Goal: Task Accomplishment & Management: Manage account settings

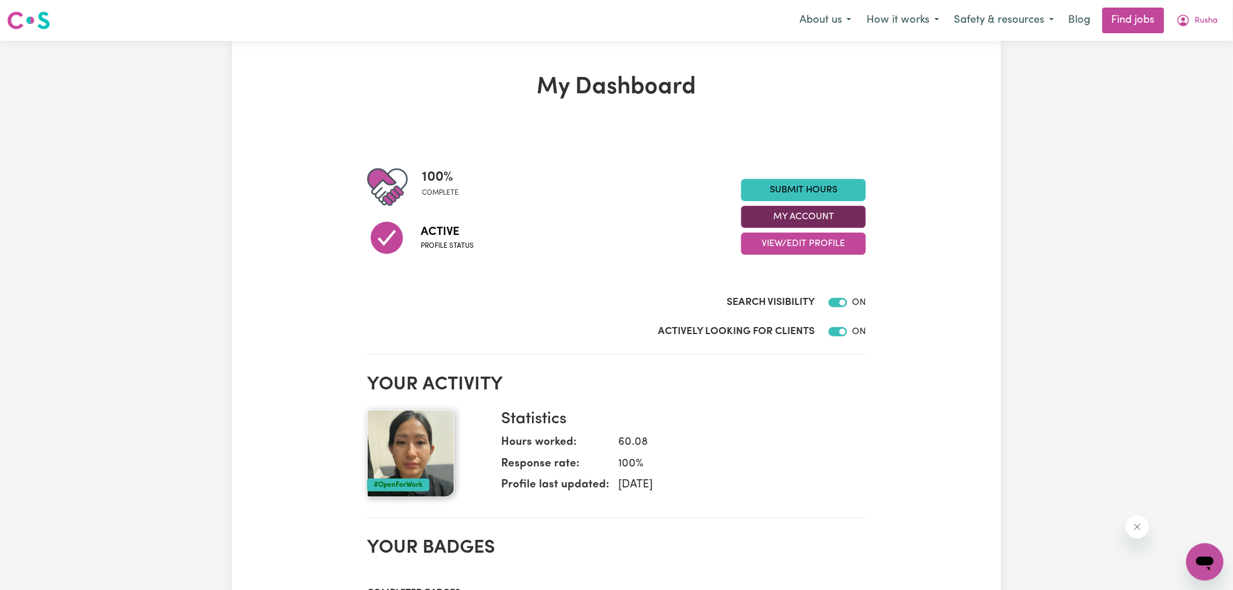
click at [787, 213] on button "My Account" at bounding box center [803, 217] width 125 height 22
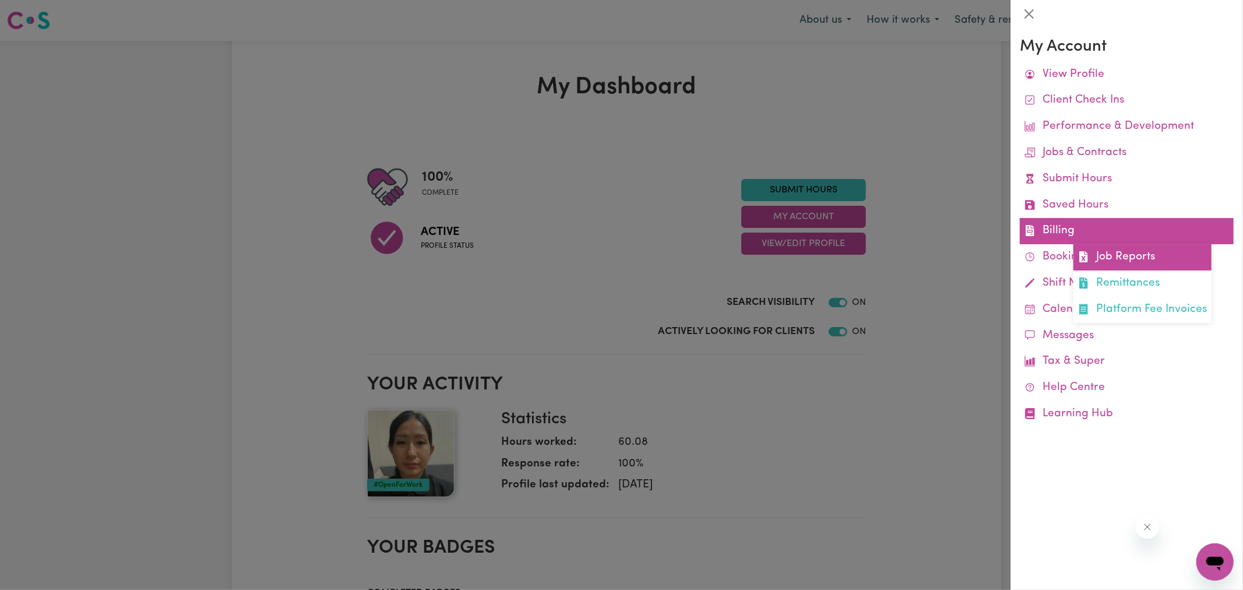
click at [1080, 254] on icon at bounding box center [1084, 256] width 8 height 11
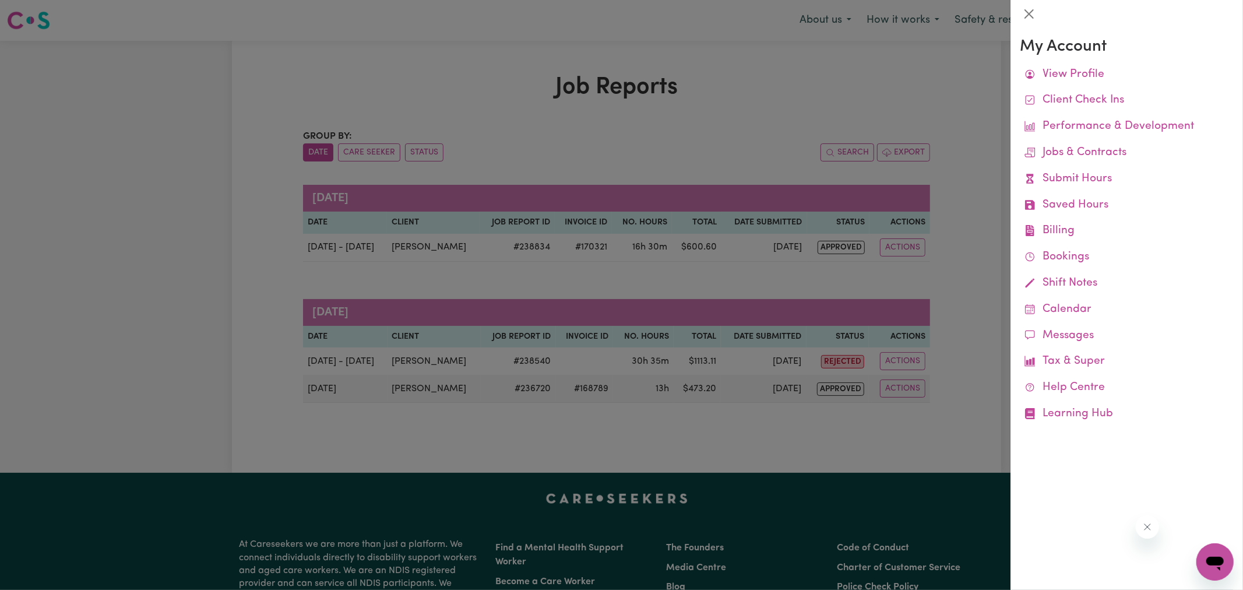
click at [715, 76] on div at bounding box center [621, 295] width 1243 height 590
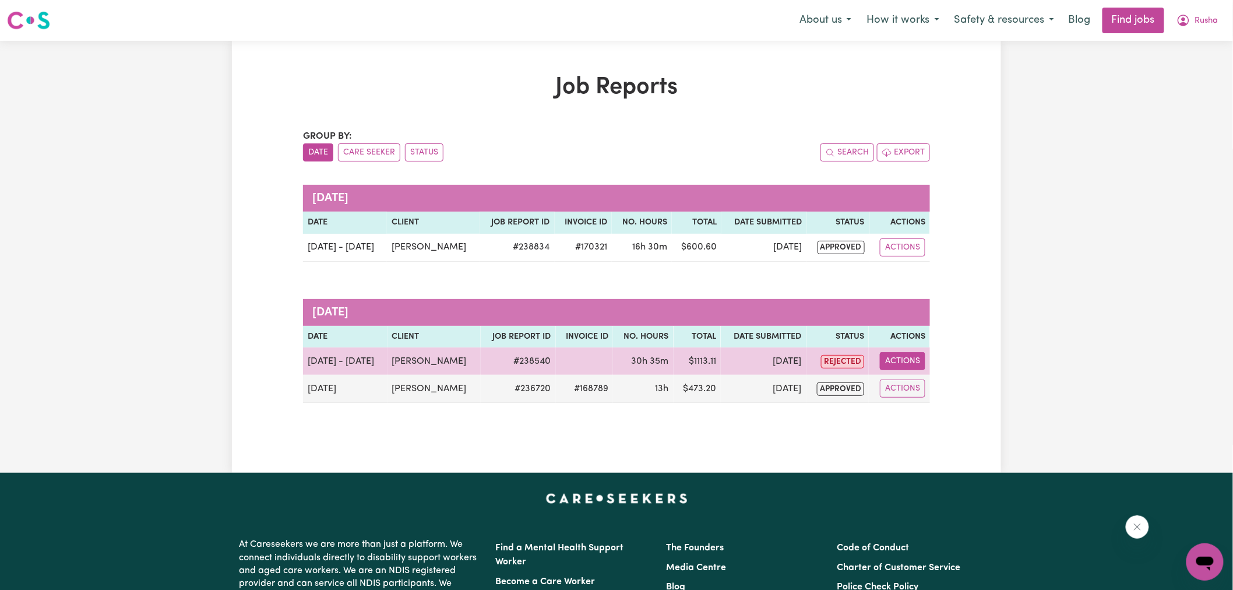
click at [919, 356] on button "Actions" at bounding box center [902, 361] width 45 height 18
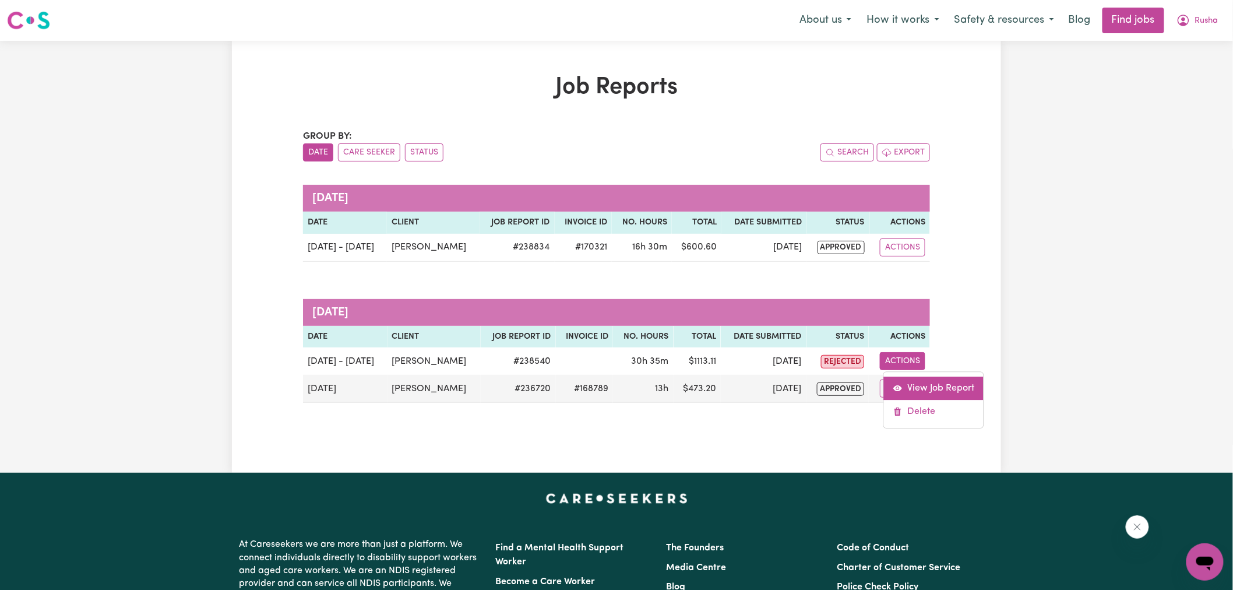
click at [935, 380] on link "View Job Report" at bounding box center [934, 388] width 100 height 23
select select "pm"
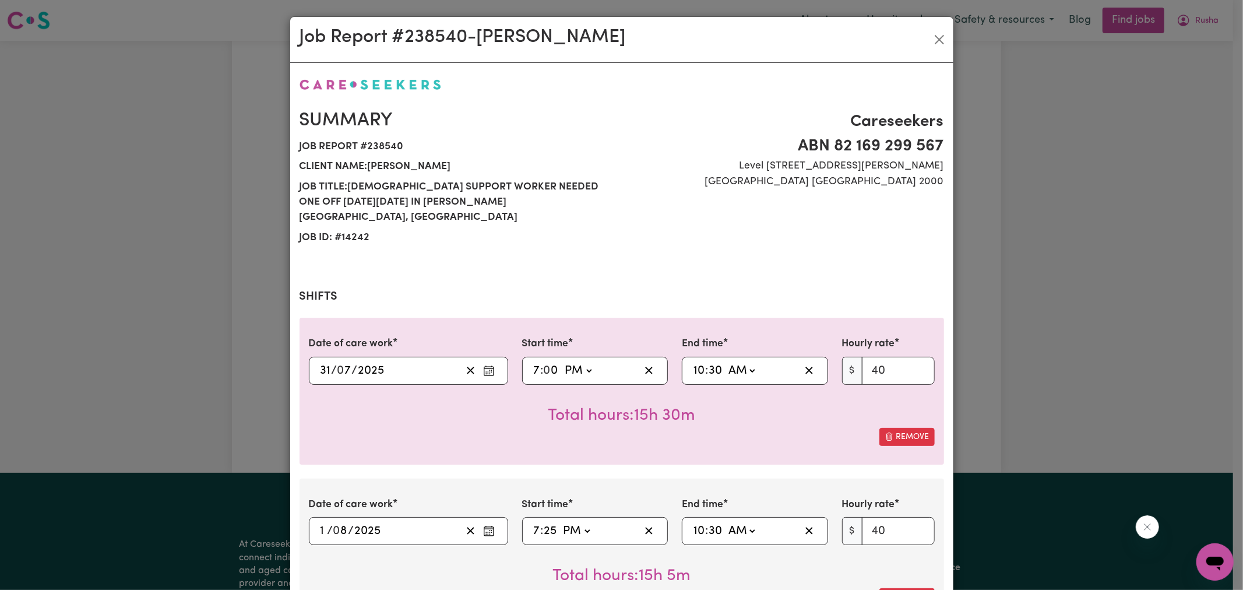
select select "40-Weekday"
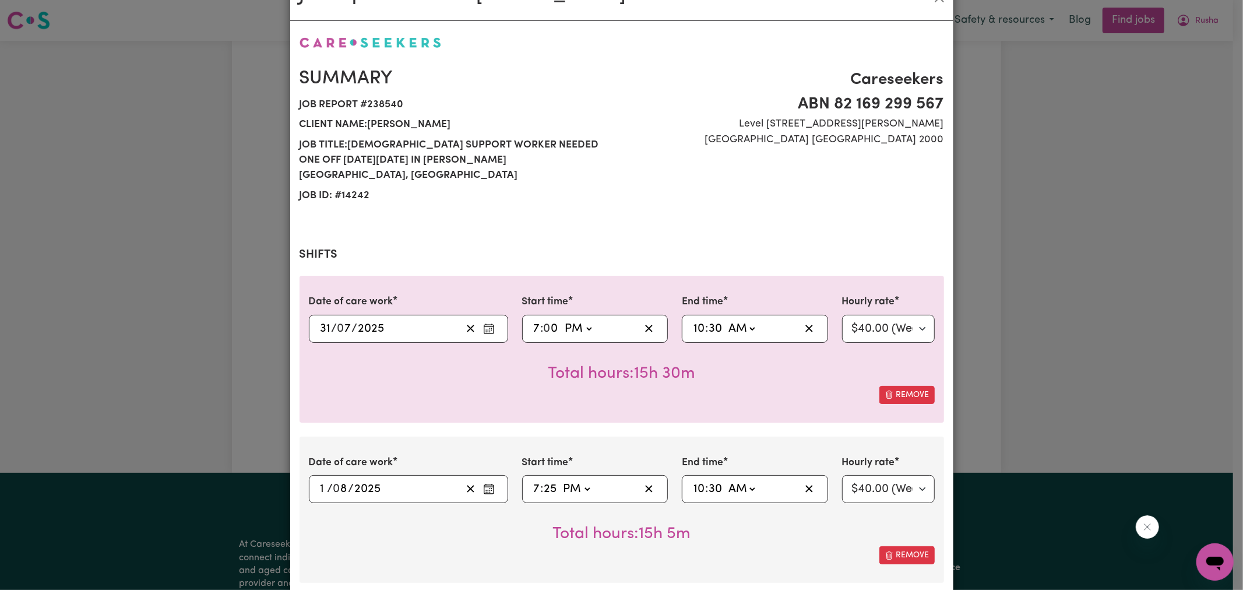
scroll to position [65, 0]
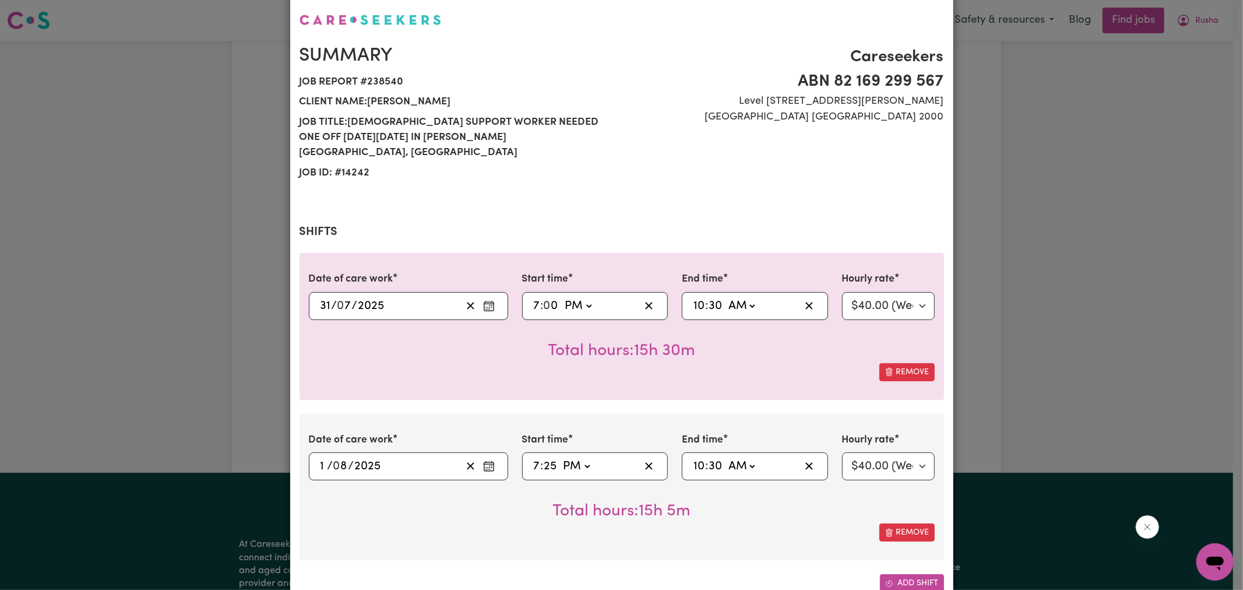
click at [899, 574] on button "Add shift" at bounding box center [912, 583] width 64 height 18
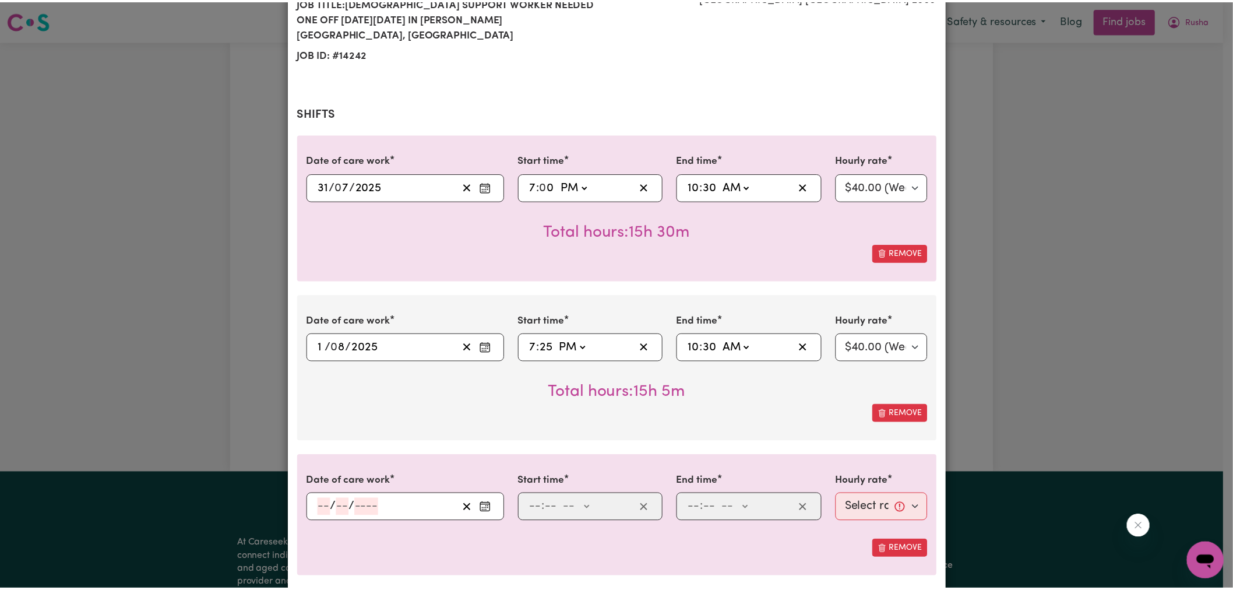
scroll to position [259, 0]
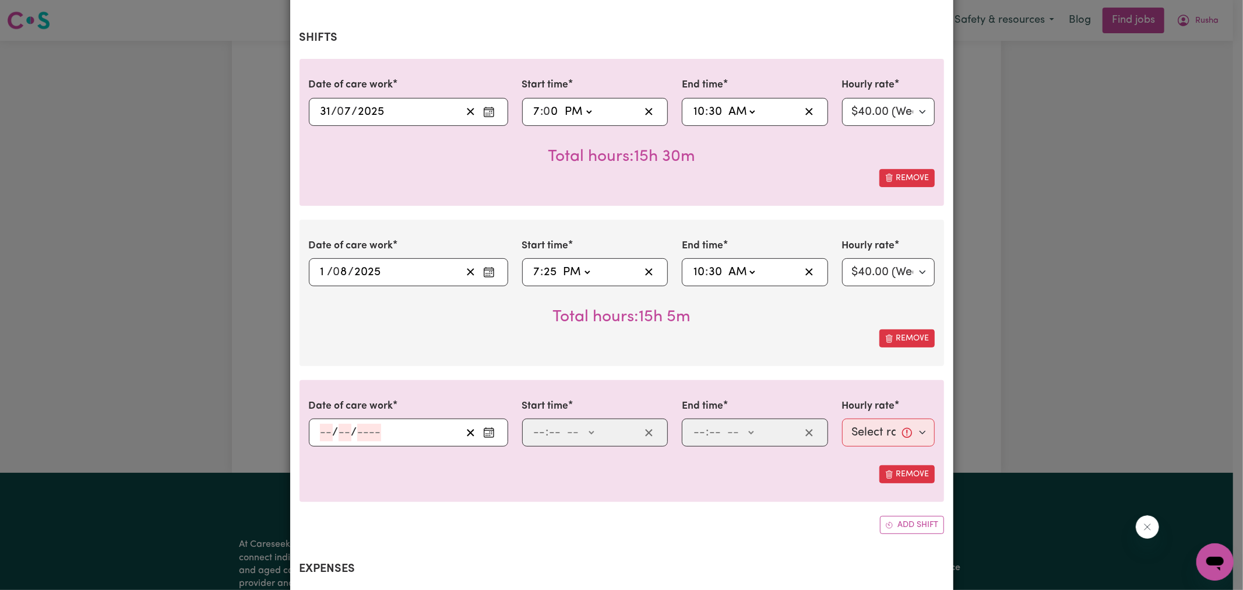
click at [487, 434] on circle "Enter the date of care work" at bounding box center [487, 434] width 1 height 1
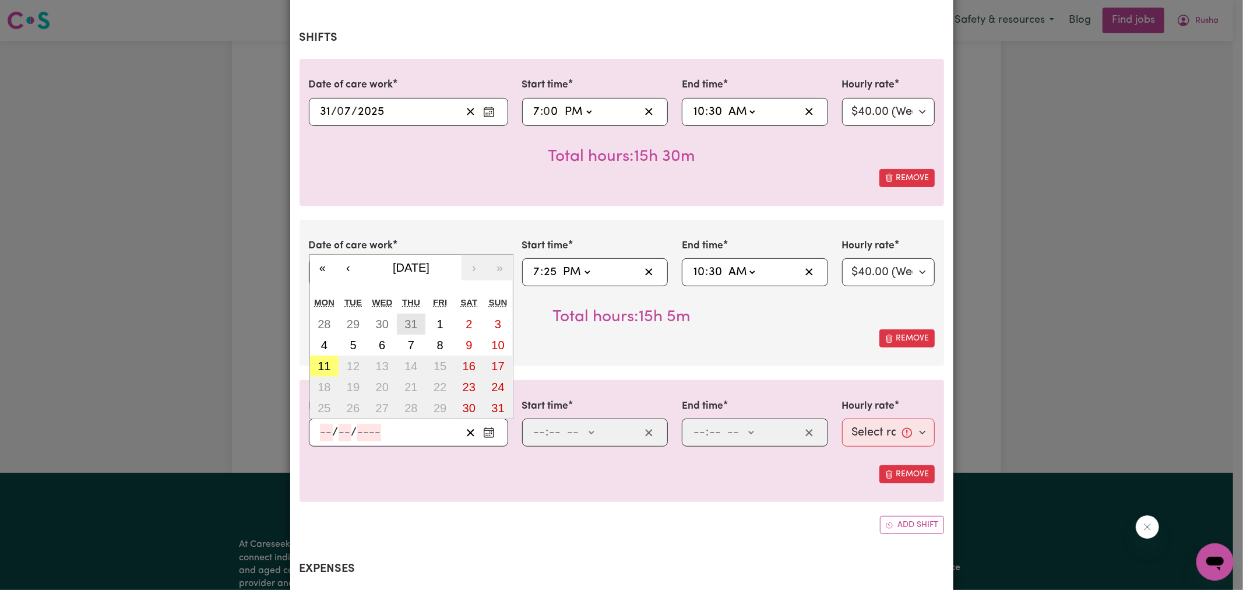
click at [406, 318] on abbr "31" at bounding box center [411, 324] width 13 height 13
type input "[DATE]"
type input "31"
type input "7"
type input "2025"
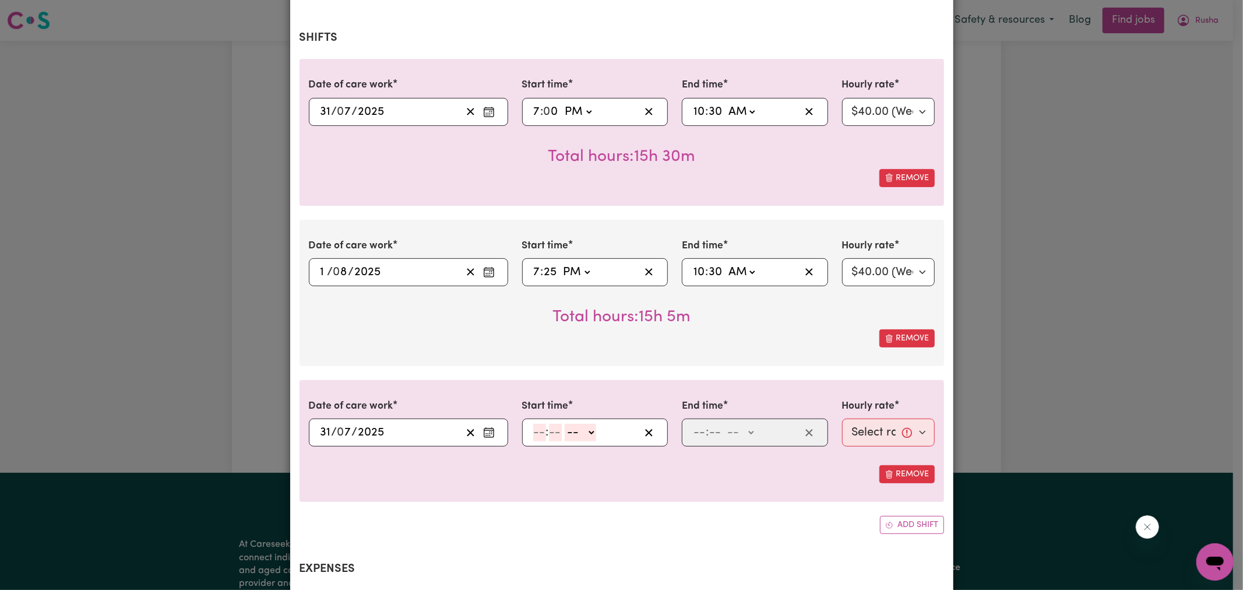
click at [546, 426] on span ":" at bounding box center [547, 432] width 3 height 13
click at [537, 424] on input "number" at bounding box center [539, 432] width 13 height 17
type input "9"
type input "0"
click at [580, 424] on select "-- AM PM" at bounding box center [578, 432] width 31 height 17
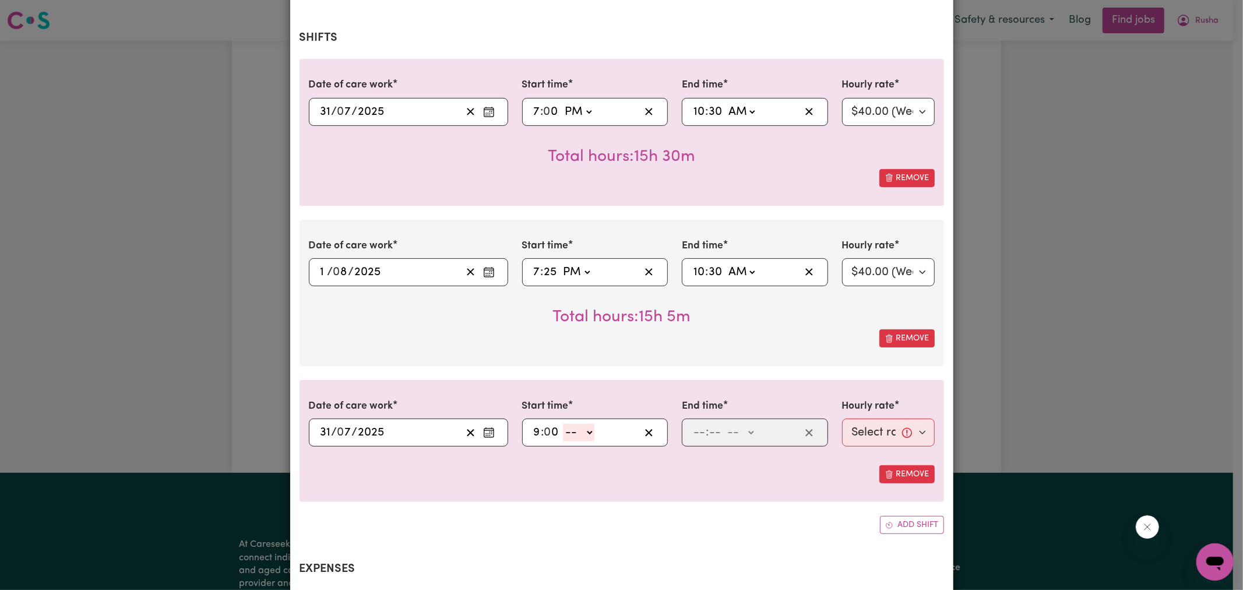
select select "pm"
click at [563, 424] on select "-- AM PM" at bounding box center [578, 432] width 31 height 17
type input "21:00"
click at [701, 424] on input "number" at bounding box center [699, 432] width 13 height 17
type input "6"
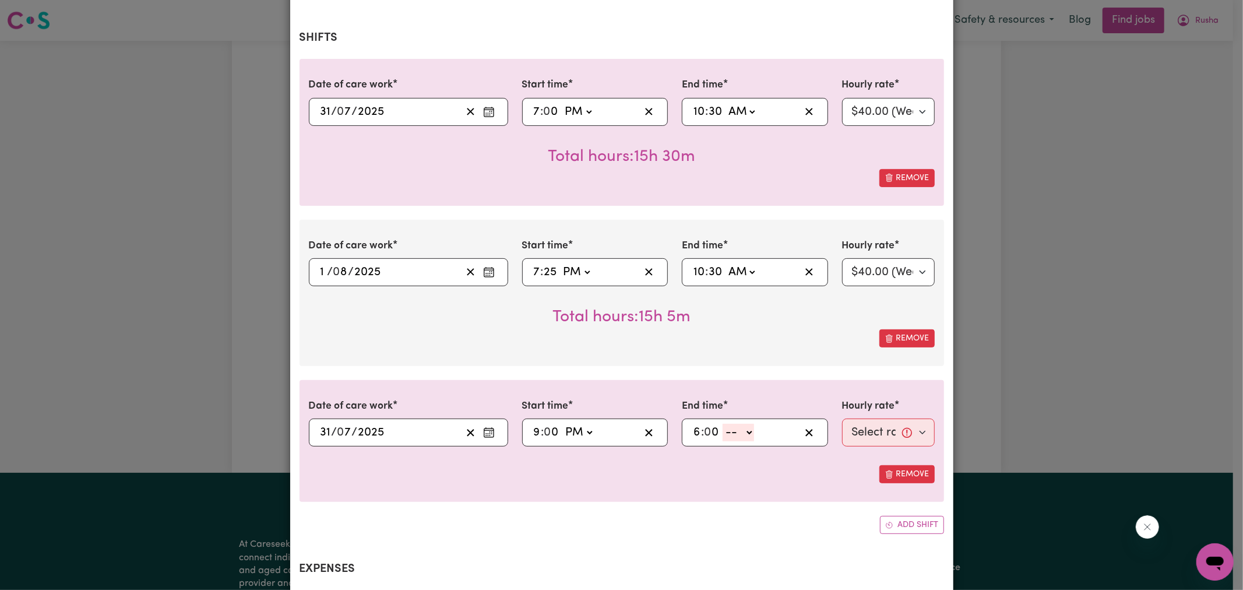
type input "0"
click at [740, 424] on select "-- AM PM" at bounding box center [738, 432] width 31 height 17
select select "am"
click at [723, 424] on select "-- AM PM" at bounding box center [738, 432] width 31 height 17
type input "06:00"
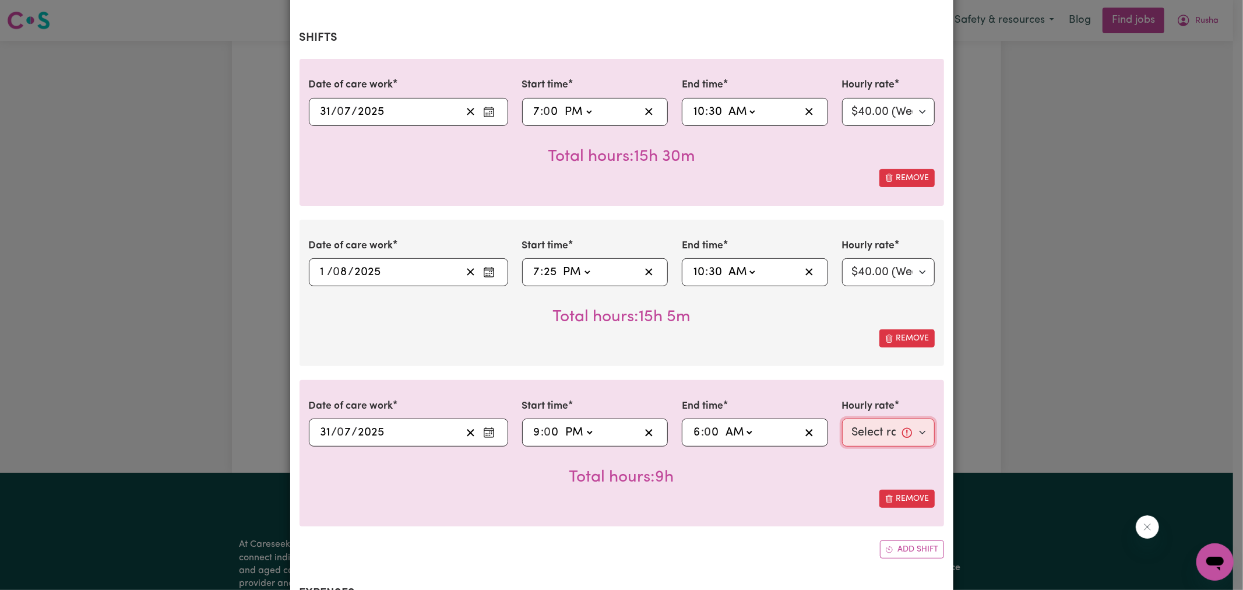
click at [861, 419] on select "Select rate... $40.00 (Weekday)" at bounding box center [888, 433] width 93 height 28
click at [1045, 365] on div "Job Report # 238540 - [PERSON_NAME] Summary Job report # 238540 Client name: [P…" at bounding box center [621, 295] width 1243 height 590
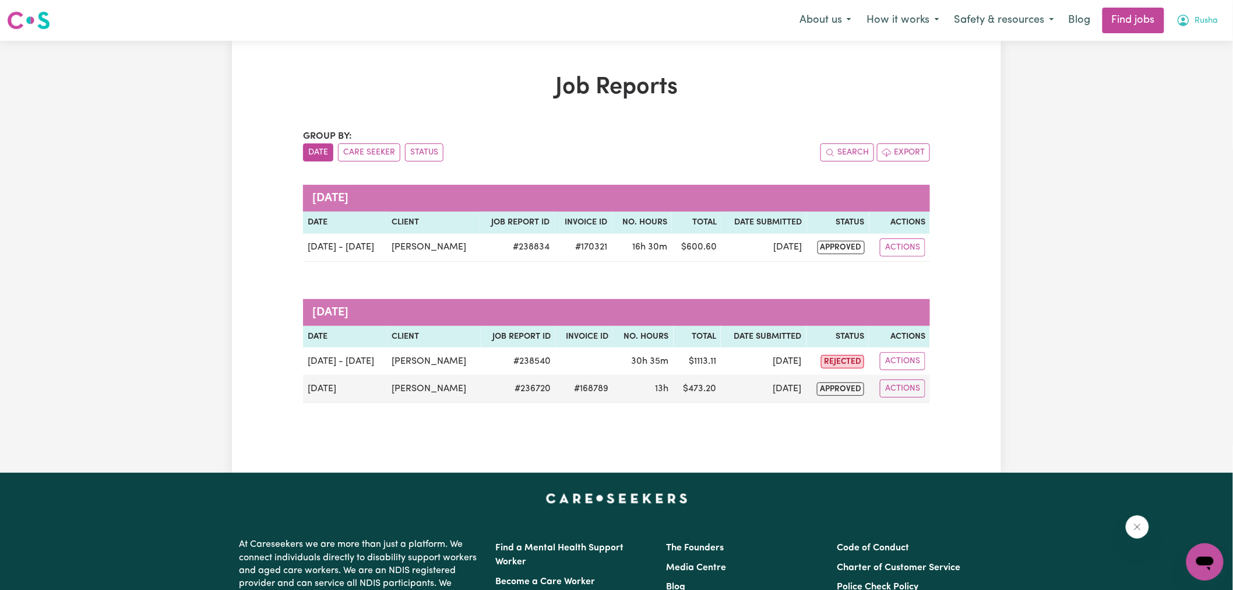
click at [1190, 17] on icon "My Account" at bounding box center [1184, 20] width 14 height 14
click at [1166, 94] on link "Logout" at bounding box center [1180, 89] width 92 height 22
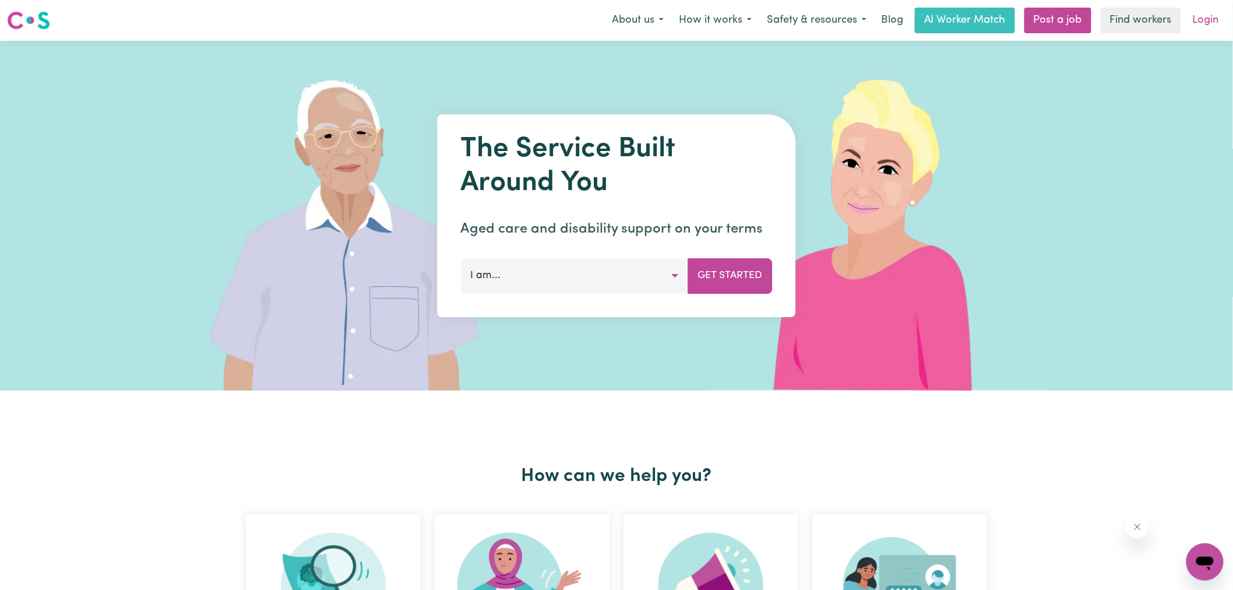
click at [1204, 21] on link "Login" at bounding box center [1206, 21] width 40 height 26
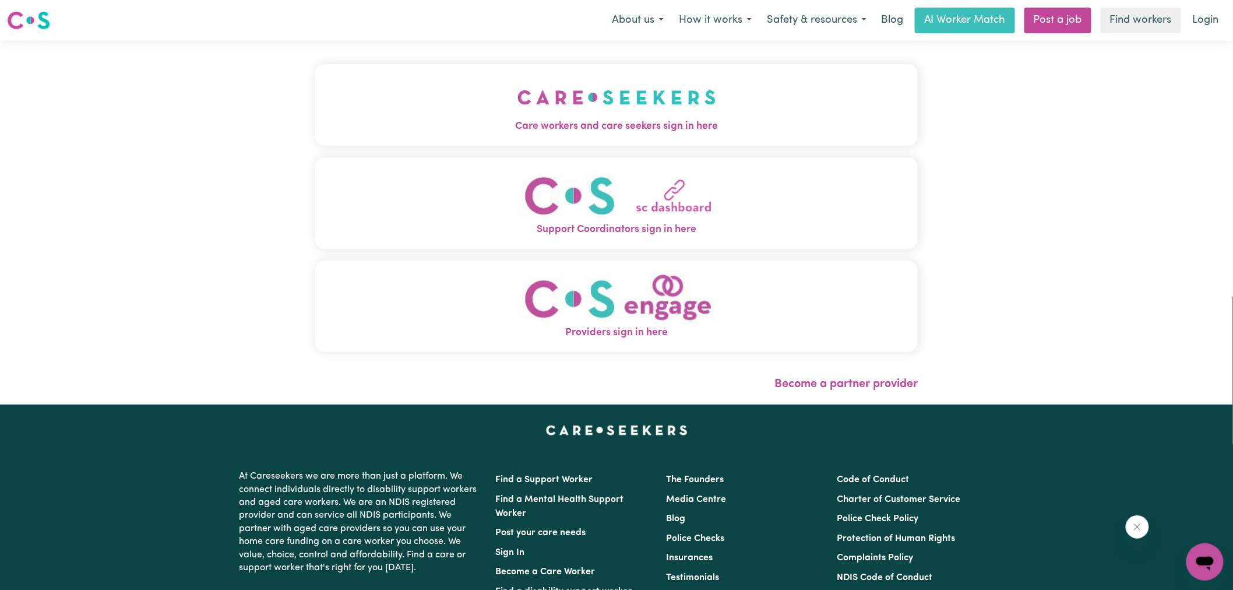
click at [592, 124] on span "Care workers and care seekers sign in here" at bounding box center [616, 126] width 603 height 15
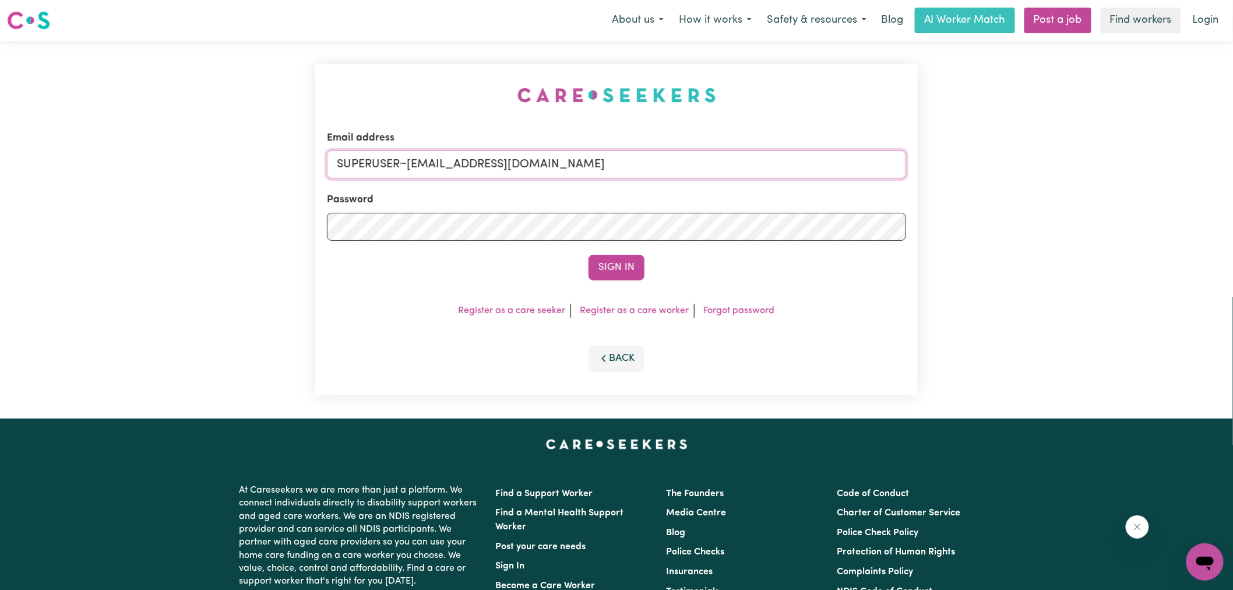
drag, startPoint x: 408, startPoint y: 166, endPoint x: 1243, endPoint y: 278, distance: 842.2
click at [1233, 278] on html "Menu About us How it works Safety & resources Blog AI Worker Match Post a job F…" at bounding box center [616, 441] width 1233 height 883
type input "[EMAIL_ADDRESS][DOMAIN_NAME]"
click at [589, 255] on button "Sign In" at bounding box center [617, 268] width 56 height 26
